Goal: Information Seeking & Learning: Understand process/instructions

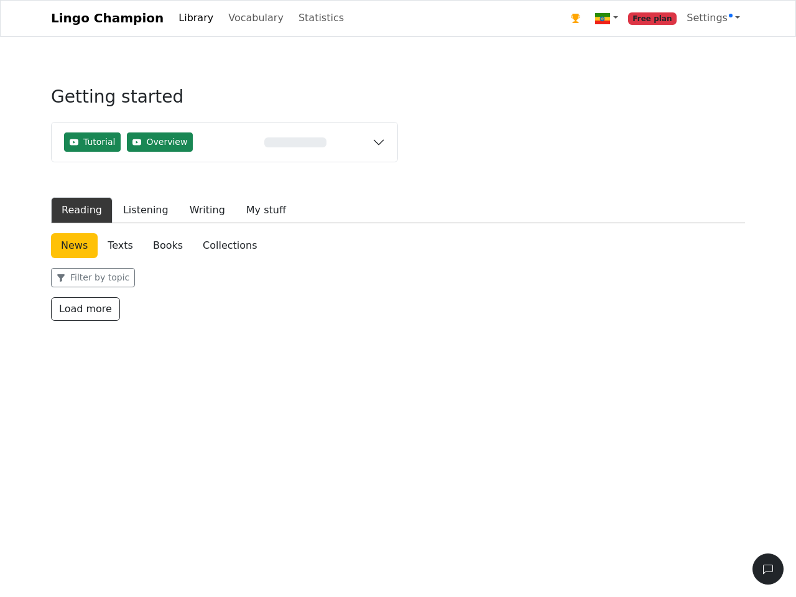
click at [398, 262] on div "News Texts Books Collections Filter by topic Translate titles to English Load m…" at bounding box center [398, 277] width 694 height 88
click at [610, 19] on img at bounding box center [602, 18] width 15 height 15
click at [715, 18] on span "Settings" at bounding box center [710, 18] width 46 height 12
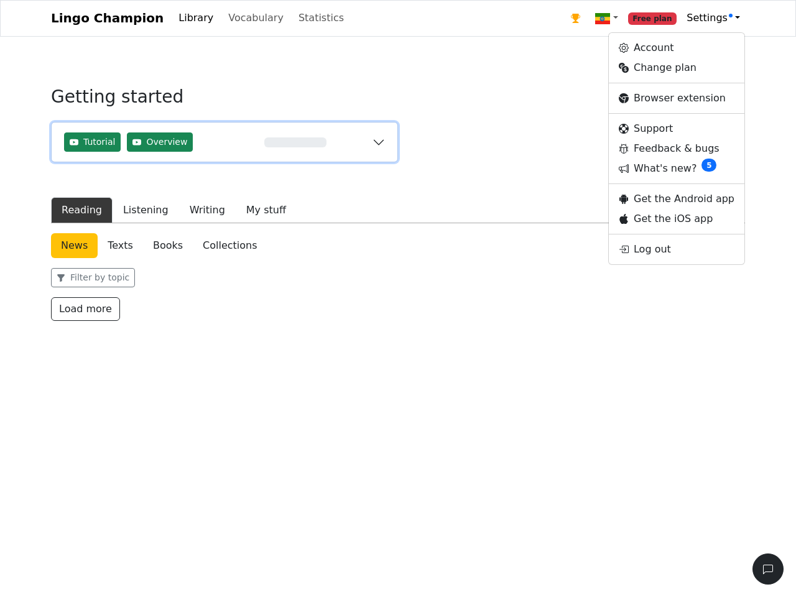
click at [224, 143] on div "0%" at bounding box center [295, 142] width 154 height 10
click at [91, 143] on span "Tutorial" at bounding box center [99, 142] width 32 height 13
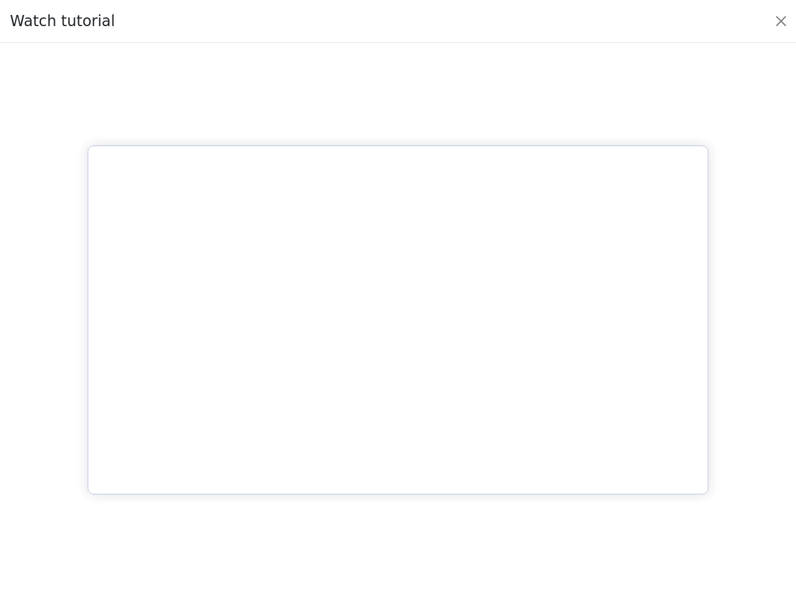
click at [79, 211] on div at bounding box center [398, 320] width 776 height 534
